Goal: Ask a question

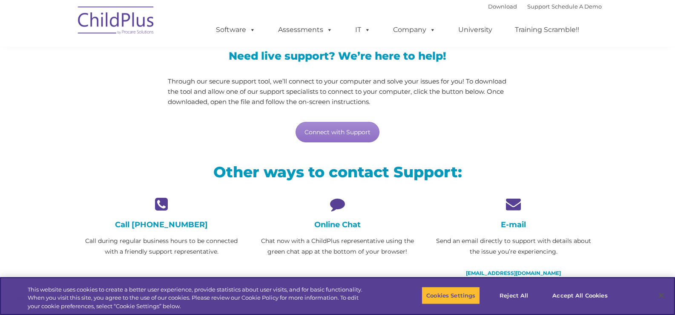
scroll to position [85, 0]
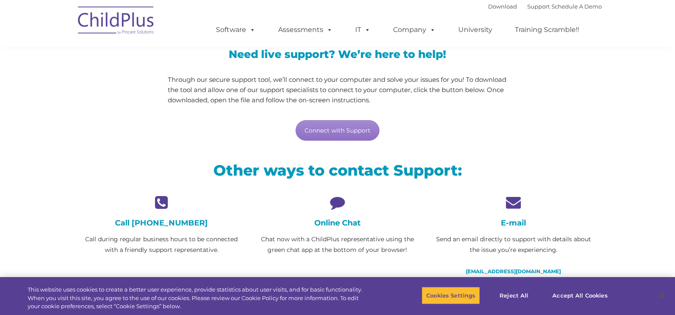
click at [336, 225] on h4 "Online Chat" at bounding box center [337, 222] width 163 height 9
click at [341, 130] on link "Connect with Support" at bounding box center [338, 130] width 84 height 20
click at [475, 102] on p "Through our secure support tool, we’ll connect to your computer and solve your …" at bounding box center [338, 90] width 340 height 31
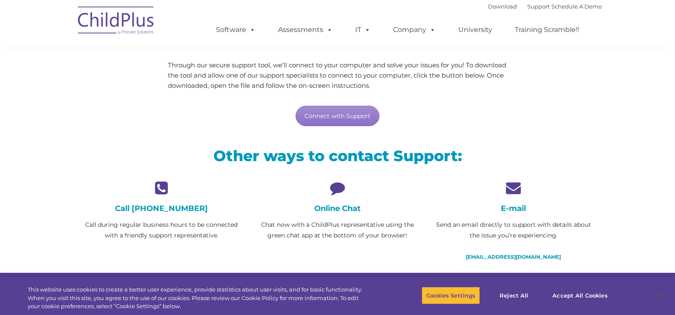
scroll to position [98, 0]
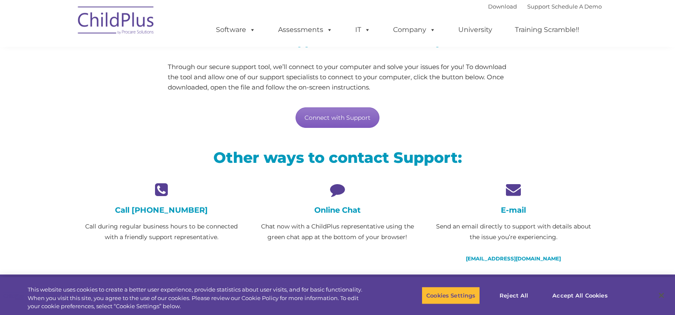
click at [330, 118] on link "Connect with Support" at bounding box center [338, 117] width 84 height 20
click at [423, 139] on div "Other ways to contact Support:" at bounding box center [338, 159] width 528 height 45
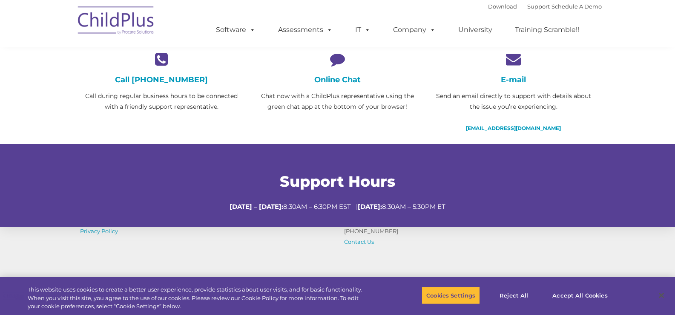
scroll to position [230, 0]
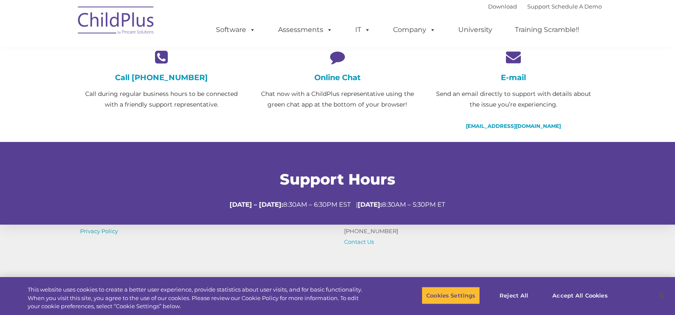
click at [339, 80] on h4 "Online Chat" at bounding box center [337, 77] width 163 height 9
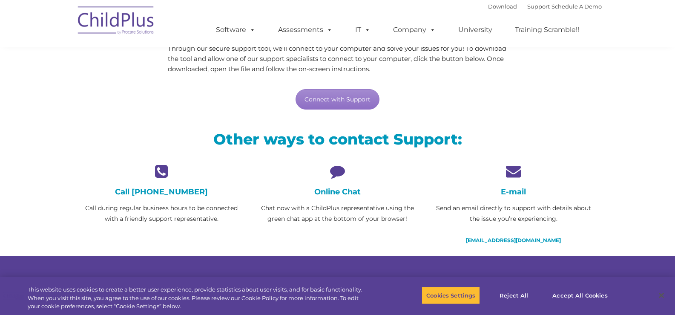
scroll to position [0, 0]
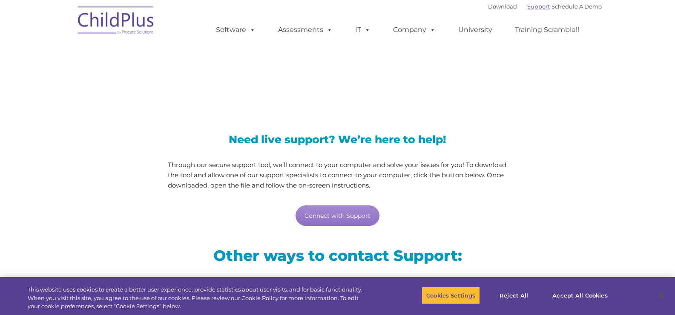
click at [538, 8] on link "Support" at bounding box center [538, 6] width 23 height 7
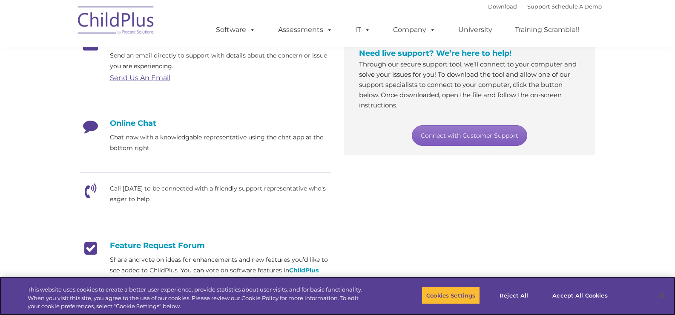
scroll to position [167, 0]
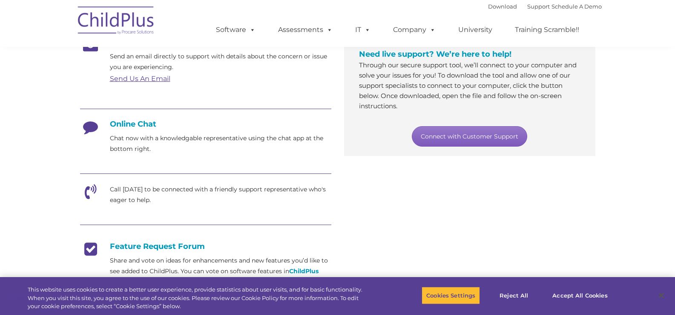
click at [463, 134] on link "Connect with Customer Support" at bounding box center [469, 136] width 115 height 20
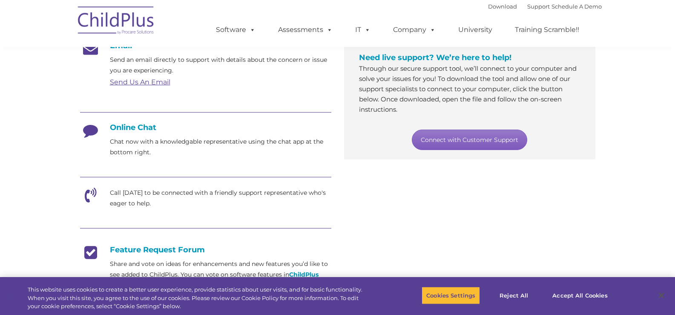
scroll to position [161, 0]
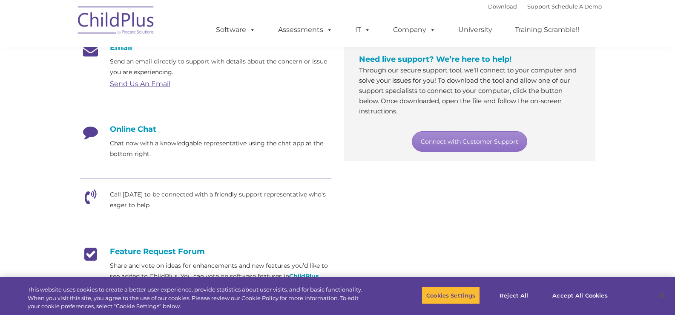
click at [131, 133] on h4 "Online Chat" at bounding box center [205, 128] width 251 height 9
click at [216, 138] on div "Online Chat Chat now with a knowledgable representative using the chat app at t…" at bounding box center [205, 141] width 251 height 35
click at [518, 180] on div "Email Send an email directly to support with details about the concern or issue…" at bounding box center [338, 207] width 528 height 342
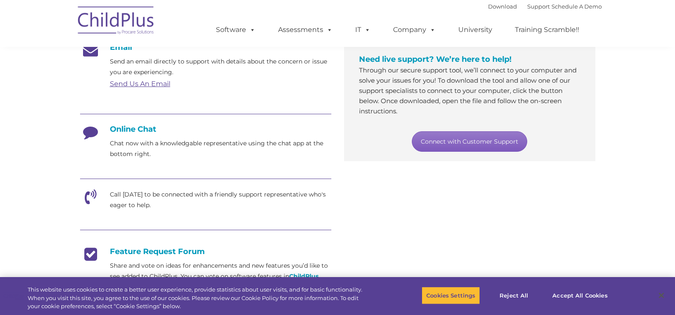
click at [490, 142] on link "Connect with Customer Support" at bounding box center [469, 141] width 115 height 20
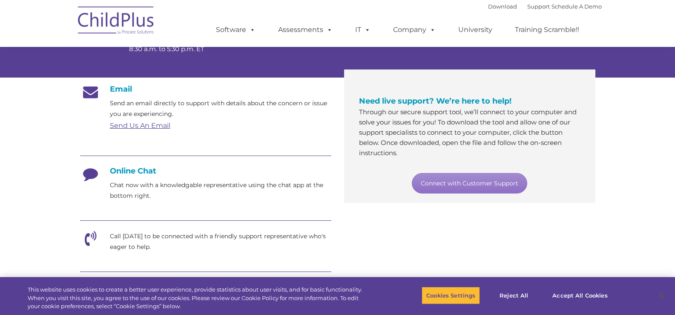
scroll to position [119, 0]
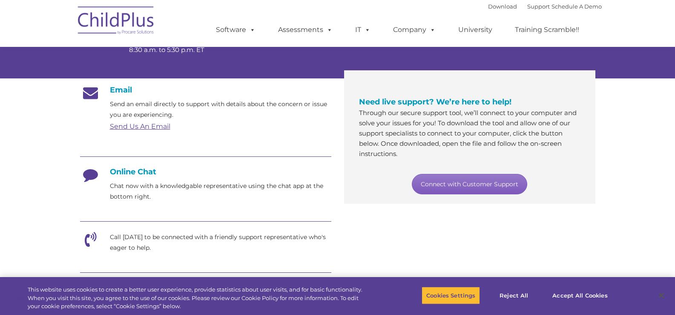
click at [455, 185] on link "Connect with Customer Support" at bounding box center [469, 184] width 115 height 20
click at [527, 5] on link "Support" at bounding box center [538, 6] width 23 height 7
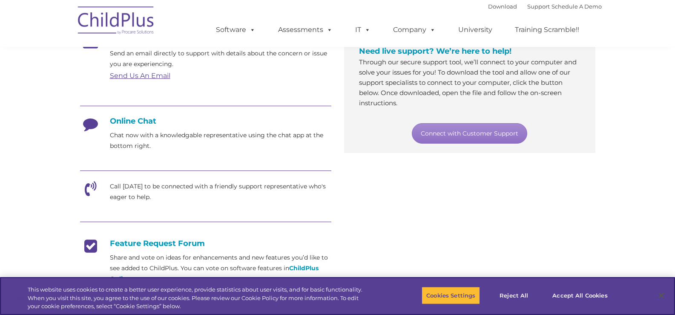
scroll to position [170, 0]
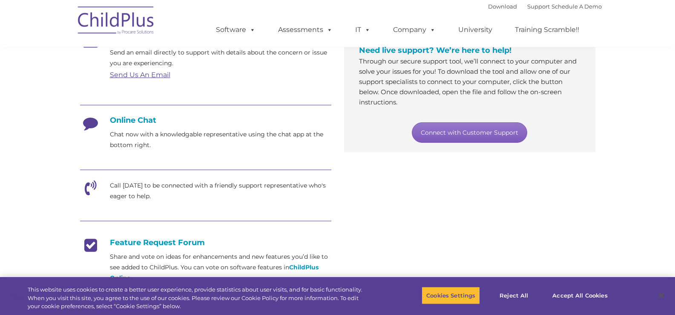
click at [457, 131] on link "Connect with Customer Support" at bounding box center [469, 132] width 115 height 20
click at [594, 290] on button "Accept All Cookies" at bounding box center [580, 295] width 64 height 18
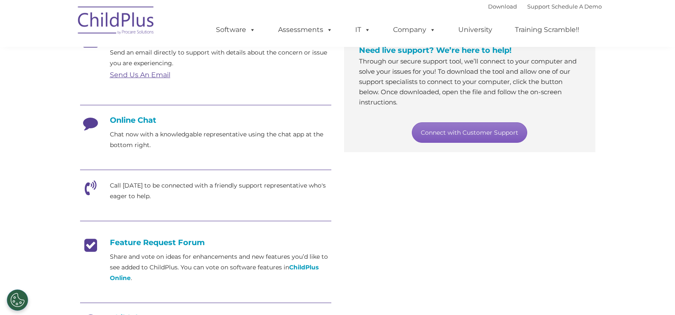
click at [458, 130] on link "Connect with Customer Support" at bounding box center [469, 132] width 115 height 20
click at [412, 250] on div "Email Send an email directly to support with details about the concern or issue…" at bounding box center [338, 198] width 528 height 342
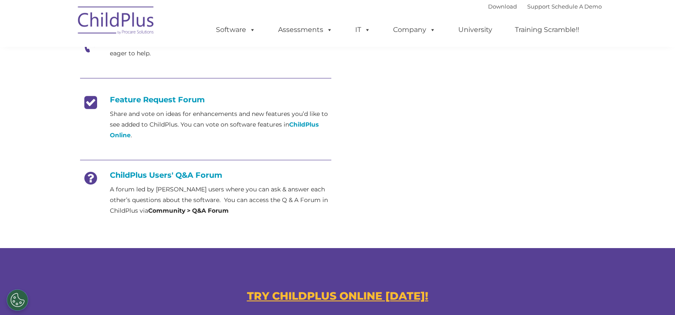
scroll to position [0, 0]
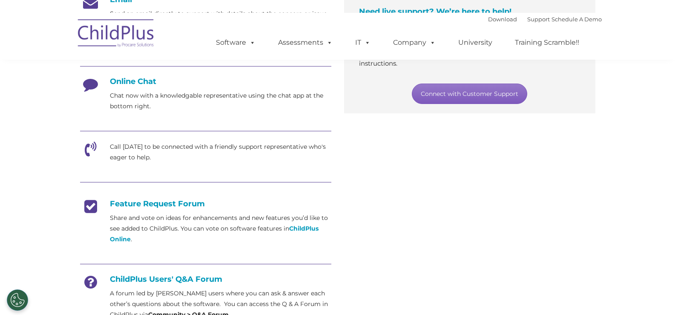
scroll to position [225, 0]
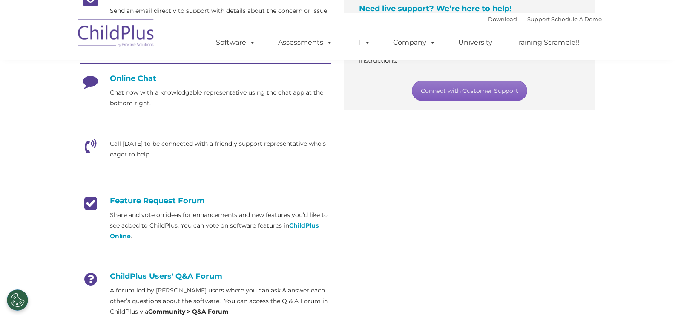
click at [449, 92] on link "Connect with Customer Support" at bounding box center [469, 91] width 115 height 20
click at [374, 164] on div "Email Send an email directly to support with details about the concern or issue…" at bounding box center [338, 157] width 528 height 342
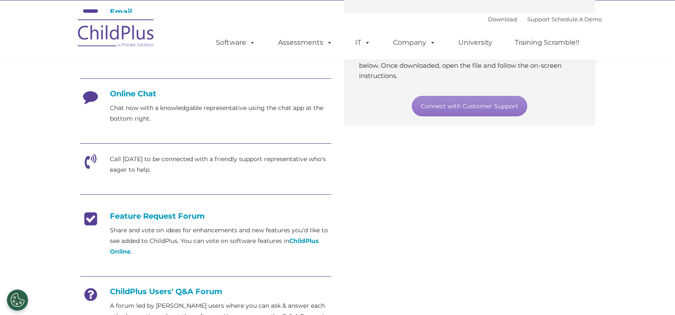
scroll to position [212, 0]
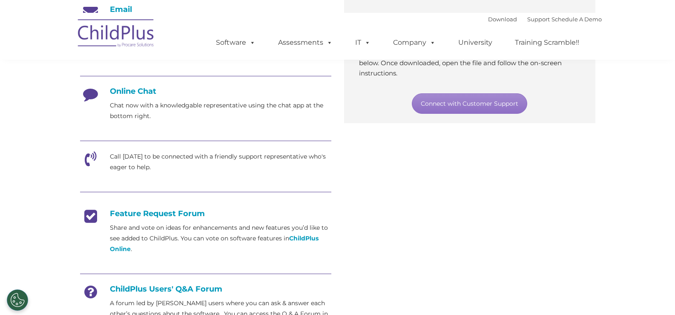
click at [138, 161] on p "Call [DATE] to be connected with a friendly support representative who's eager …" at bounding box center [221, 161] width 222 height 21
click at [91, 157] on icon at bounding box center [90, 161] width 21 height 21
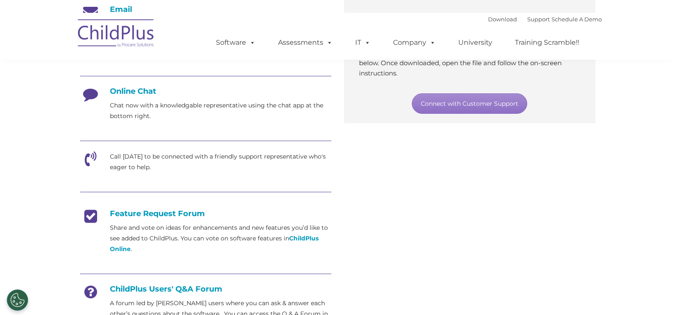
click at [91, 157] on icon at bounding box center [90, 161] width 21 height 21
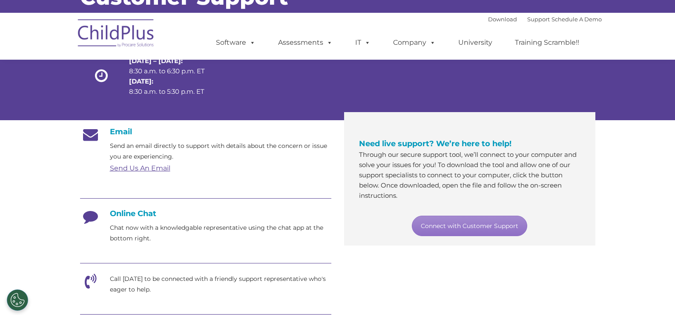
scroll to position [0, 0]
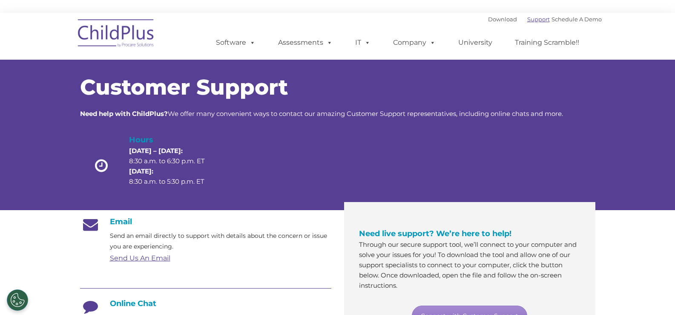
click at [527, 19] on link "Support" at bounding box center [538, 19] width 23 height 7
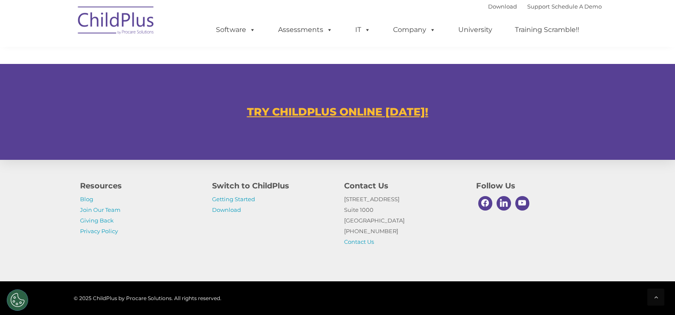
scroll to position [537, 0]
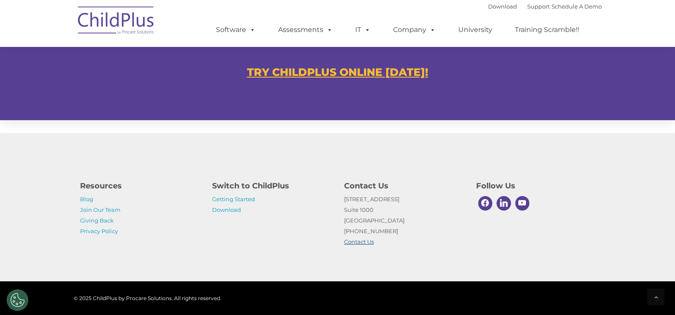
click at [360, 239] on link "Contact Us" at bounding box center [359, 241] width 30 height 7
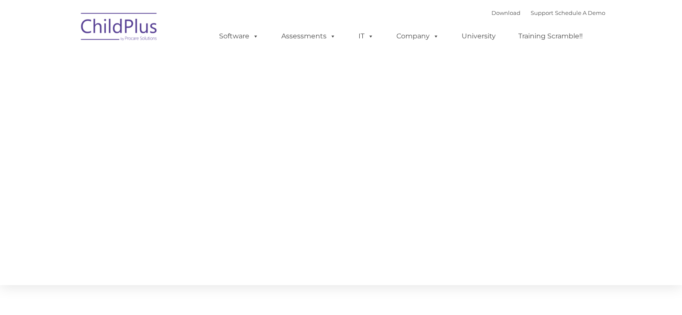
type input ""
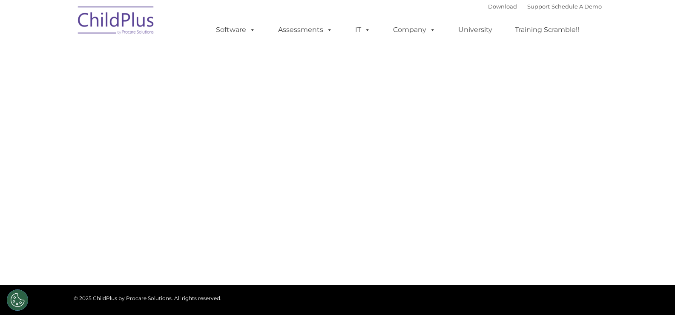
select select "MEDIUM"
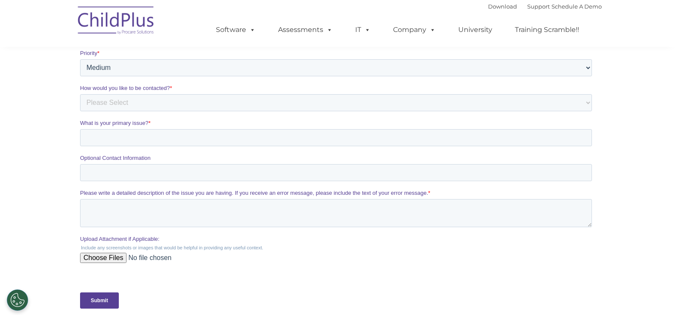
scroll to position [205, 0]
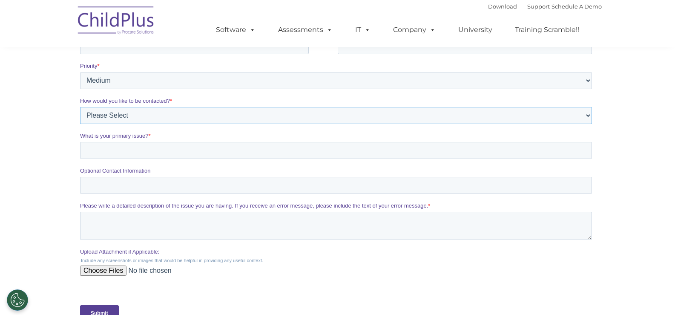
click at [232, 113] on select "Please Select Phone Email" at bounding box center [336, 115] width 512 height 17
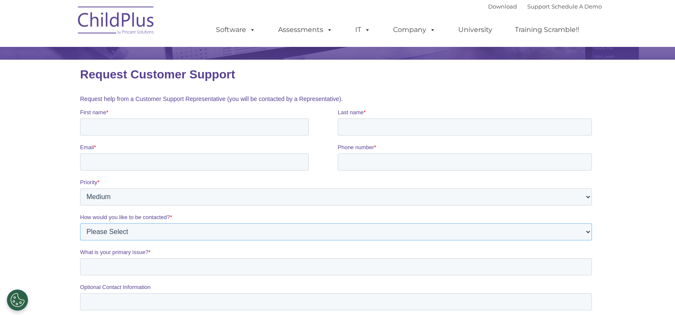
scroll to position [77, 0]
